Goal: Task Accomplishment & Management: Manage account settings

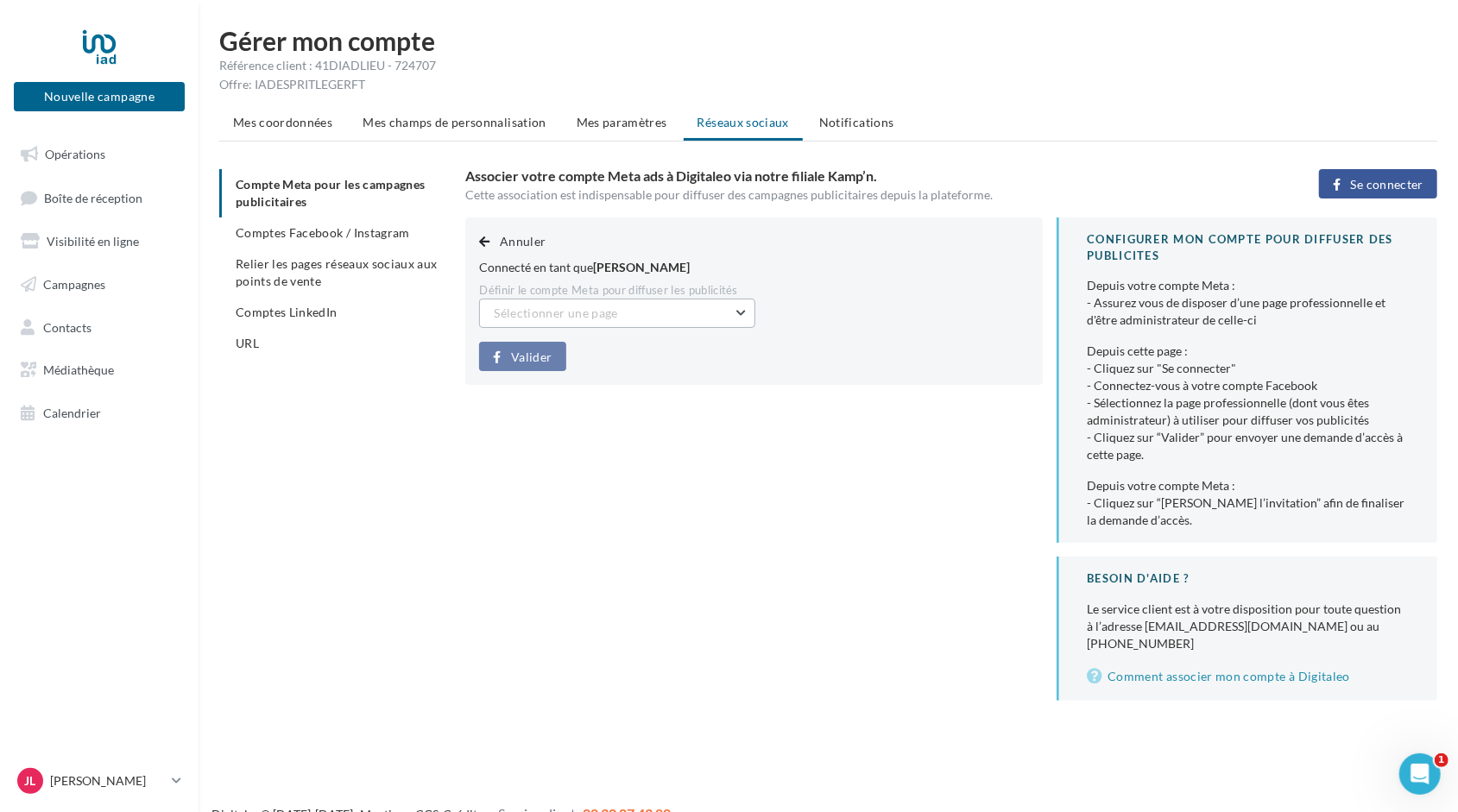
click at [525, 309] on span "Sélectionner une page" at bounding box center [555, 313] width 124 height 14
click at [536, 353] on span "[PERSON_NAME] Brize Immobilier IAD France (Admin)" at bounding box center [613, 364] width 212 height 32
click at [361, 226] on span "Comptes Facebook / Instagram" at bounding box center [322, 233] width 174 height 14
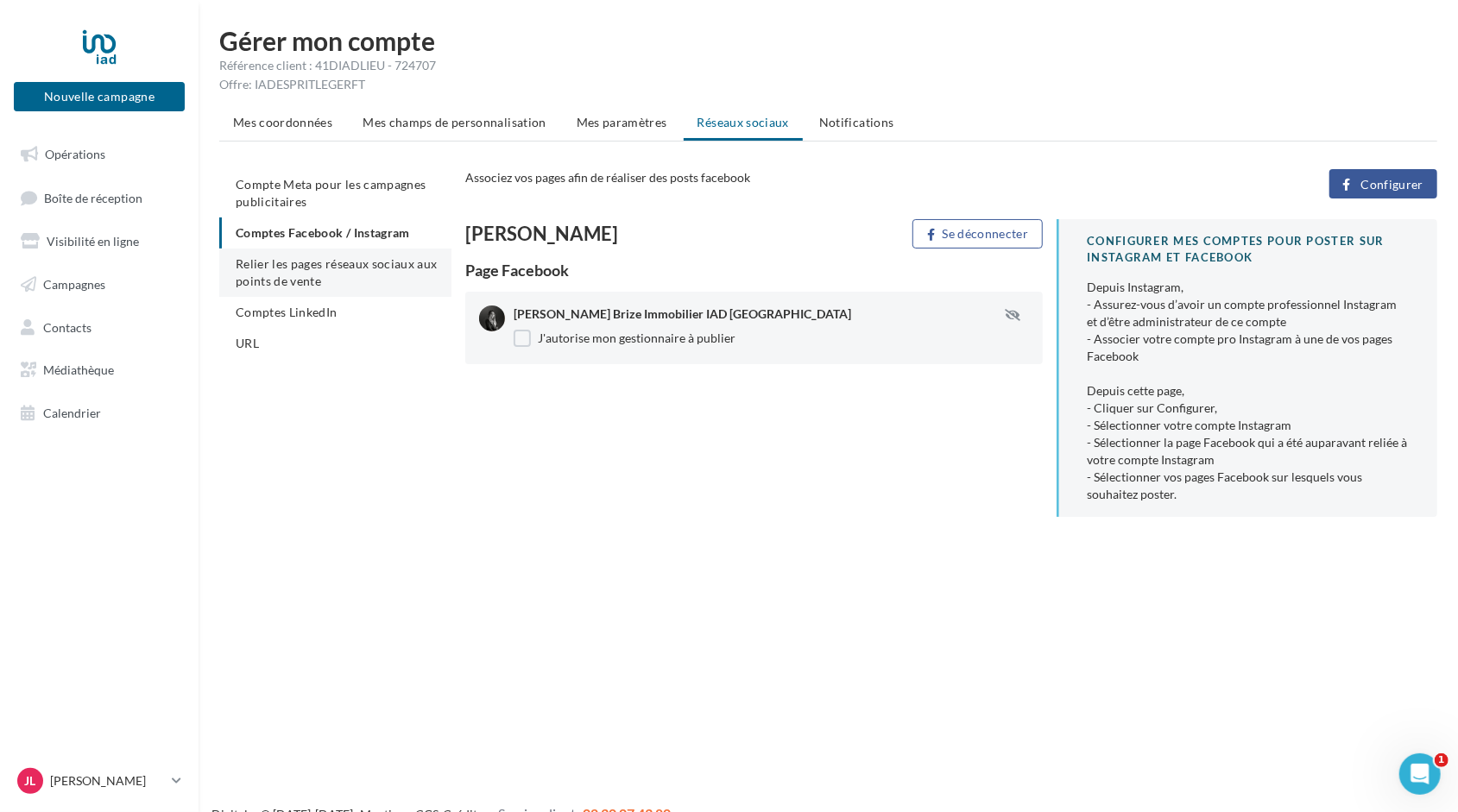
click at [308, 278] on span "Relier les pages réseaux sociaux aux points de vente" at bounding box center [337, 272] width 202 height 32
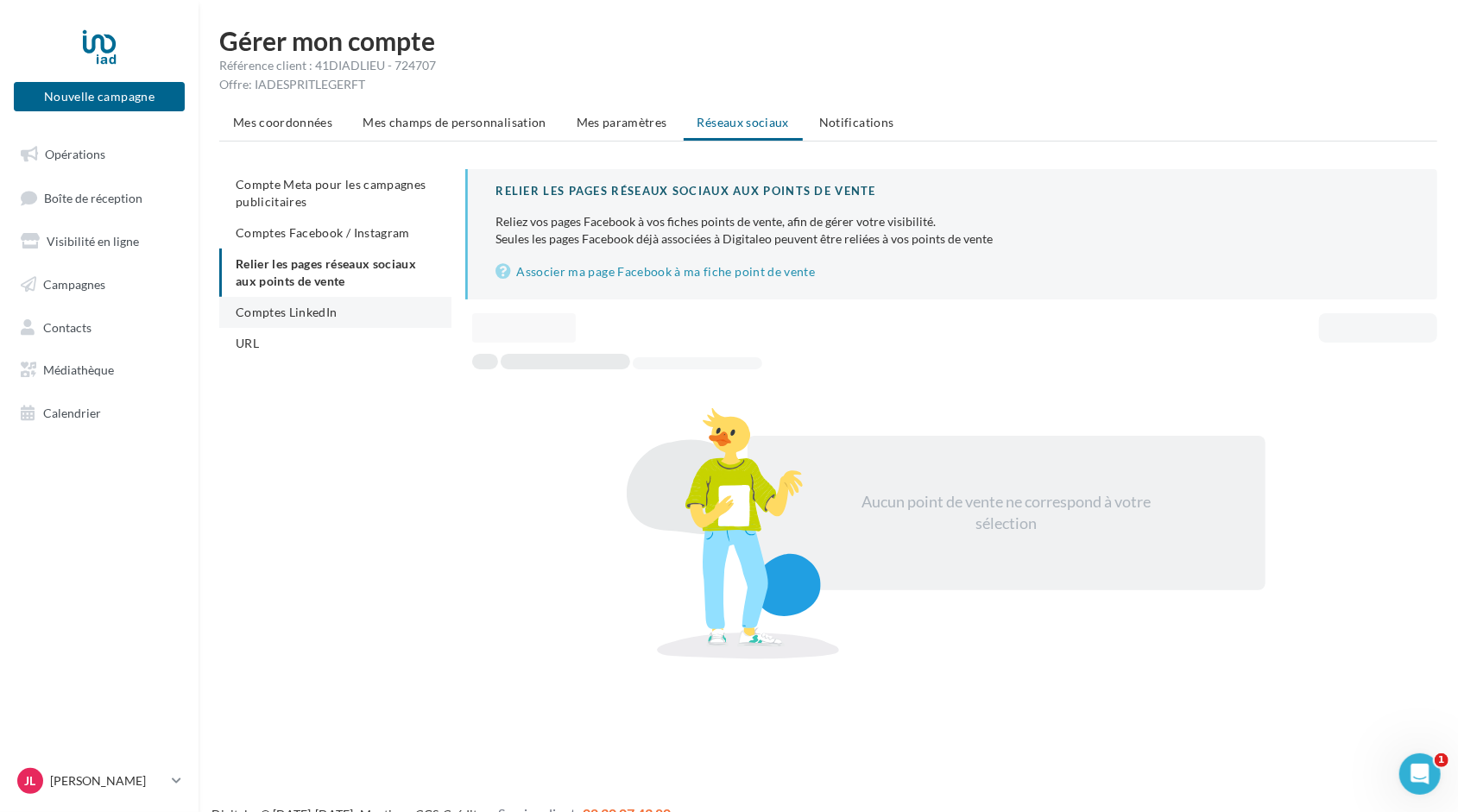
click at [316, 310] on span "Comptes LinkedIn" at bounding box center [286, 312] width 102 height 14
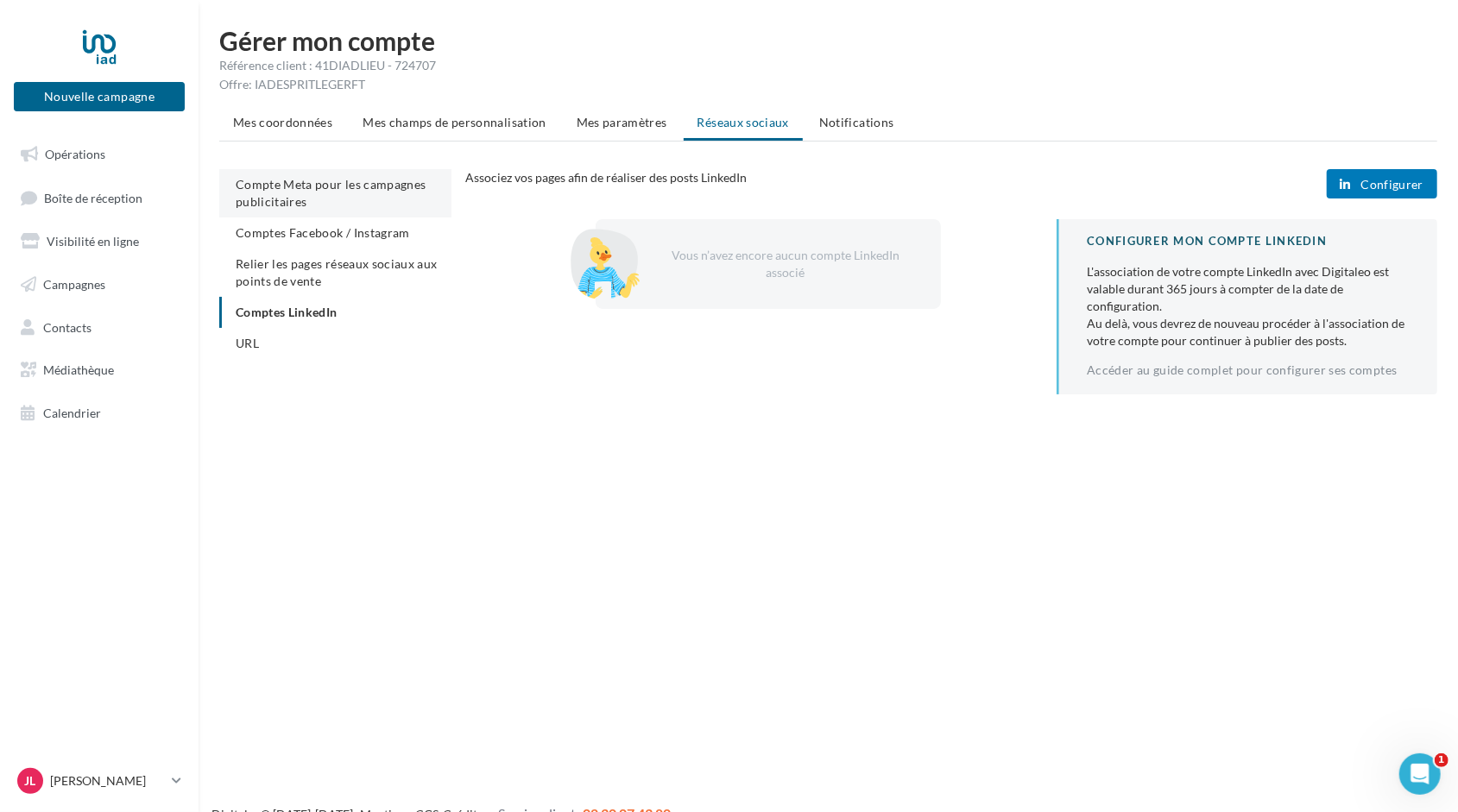
click at [306, 189] on span "Compte Meta pour les campagnes publicitaires" at bounding box center [330, 192] width 190 height 32
